Goal: Use online tool/utility: Utilize a website feature to perform a specific function

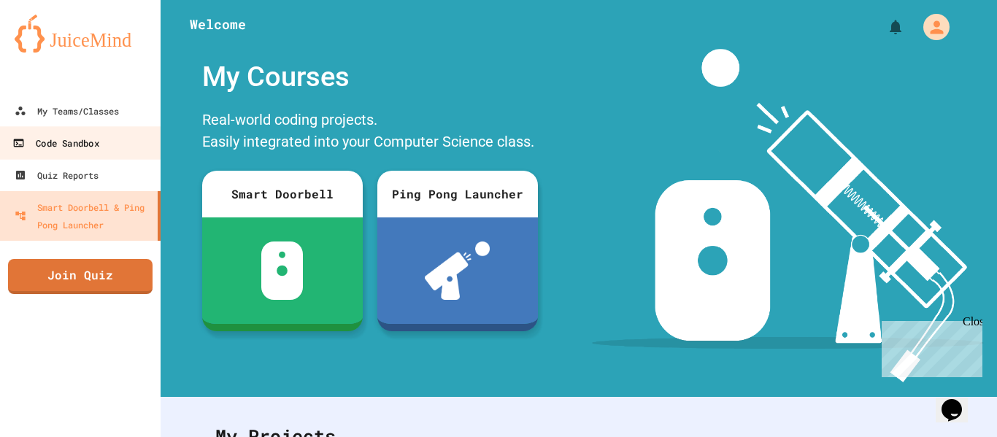
click at [97, 139] on div "Code Sandbox" at bounding box center [55, 143] width 86 height 18
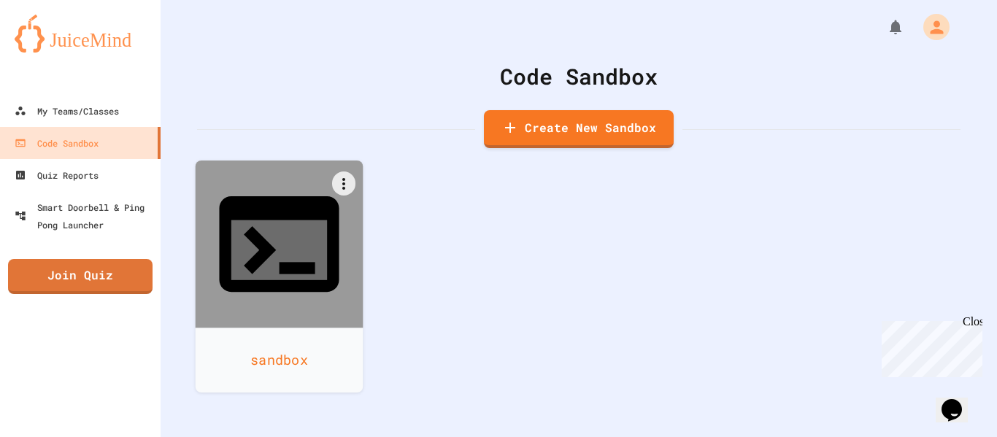
click at [271, 328] on div "sandbox" at bounding box center [280, 360] width 168 height 65
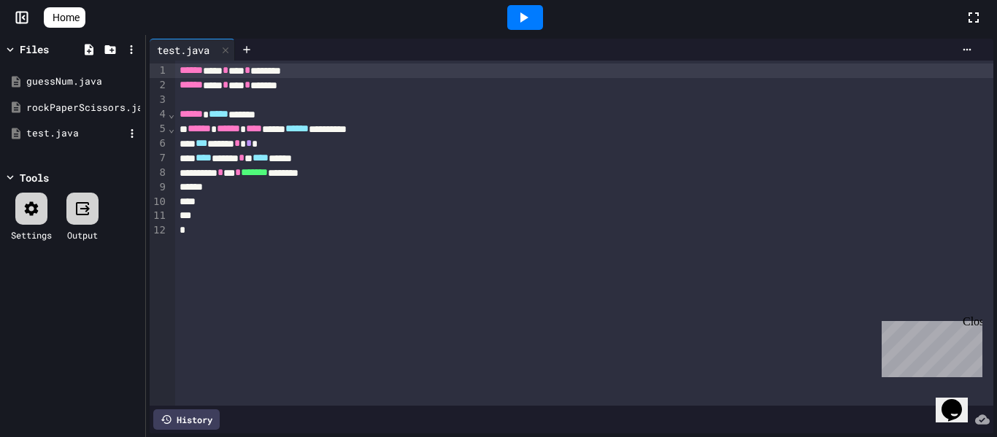
click at [77, 134] on div "test.java" at bounding box center [75, 133] width 98 height 15
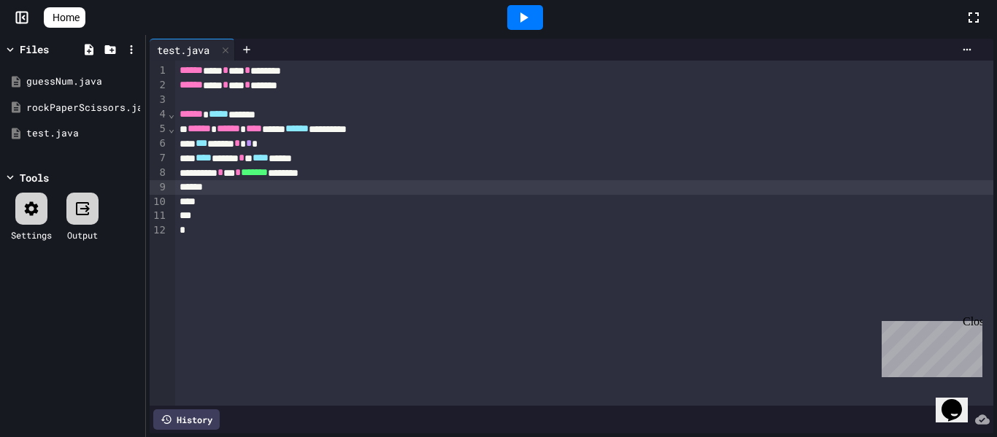
click at [318, 193] on div at bounding box center [584, 187] width 819 height 15
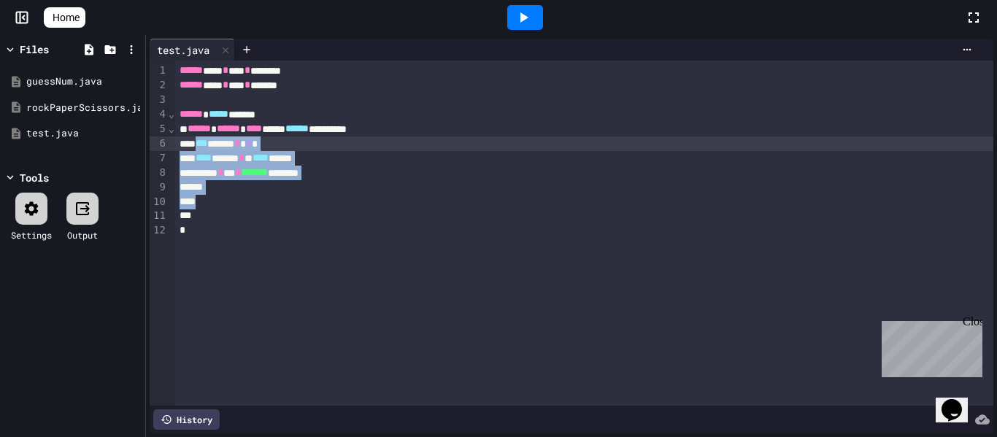
drag, startPoint x: 310, startPoint y: 204, endPoint x: 204, endPoint y: 147, distance: 120.4
click at [204, 147] on div "**********" at bounding box center [584, 233] width 819 height 345
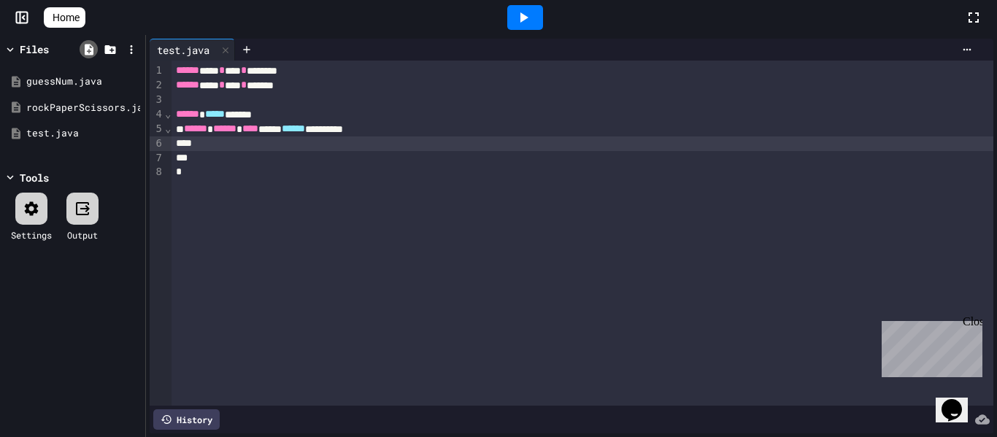
click at [85, 46] on icon at bounding box center [89, 49] width 9 height 11
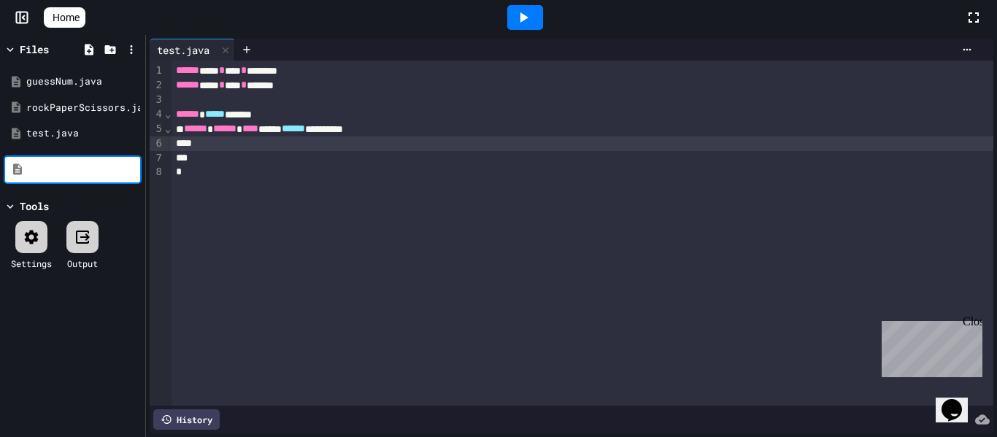
click at [62, 208] on div "Tools Settings Output" at bounding box center [73, 237] width 138 height 79
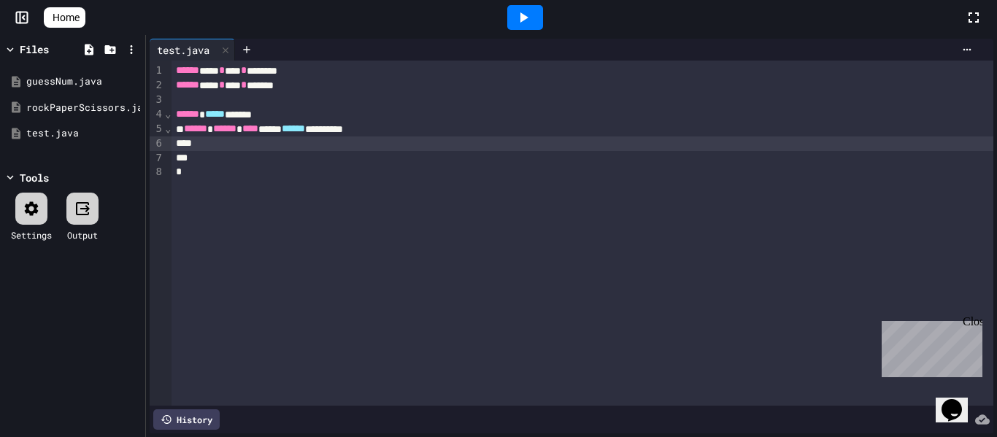
click at [62, 208] on div "Settings Output" at bounding box center [73, 216] width 138 height 63
click at [51, 365] on div "Files guessNum.java rockPaperScissors.java test.java Tools Settings Output" at bounding box center [72, 236] width 145 height 402
